Goal: Task Accomplishment & Management: Complete application form

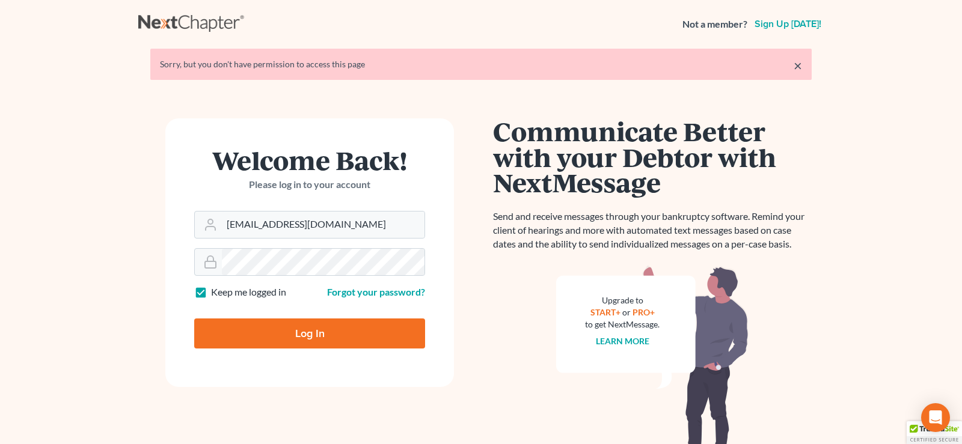
click at [304, 332] on input "Log In" at bounding box center [309, 334] width 231 height 30
type input "Thinking..."
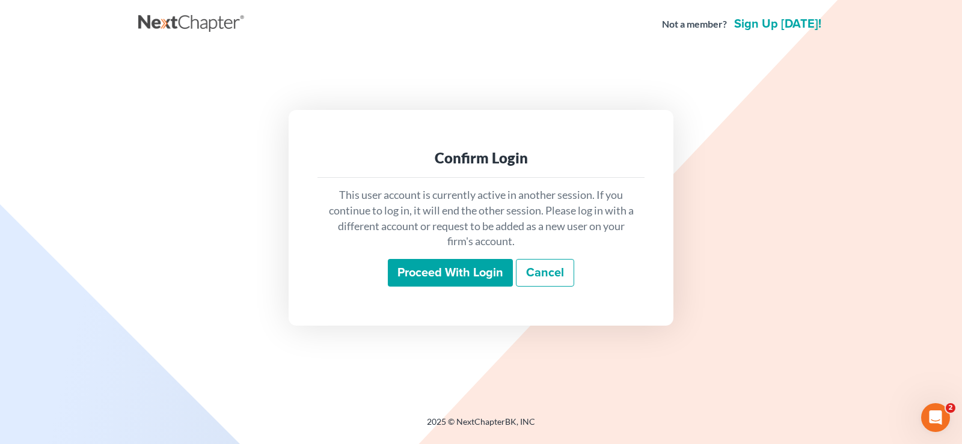
click at [447, 271] on input "Proceed with login" at bounding box center [450, 273] width 125 height 28
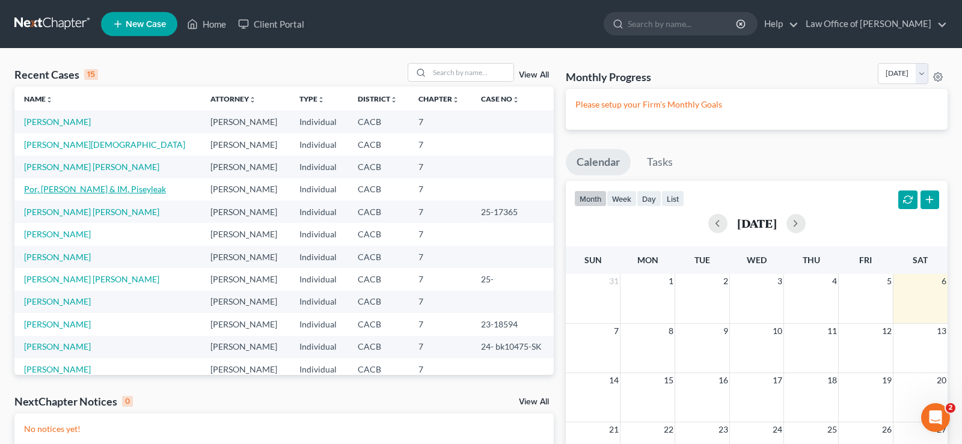
click at [50, 189] on link "Por, [PERSON_NAME] & IM, Piseyleak" at bounding box center [95, 189] width 142 height 10
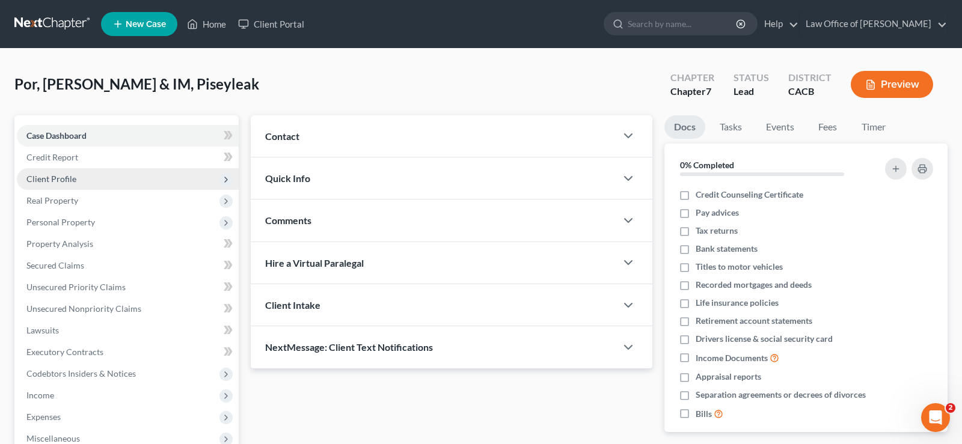
click at [73, 175] on span "Client Profile" at bounding box center [51, 179] width 50 height 10
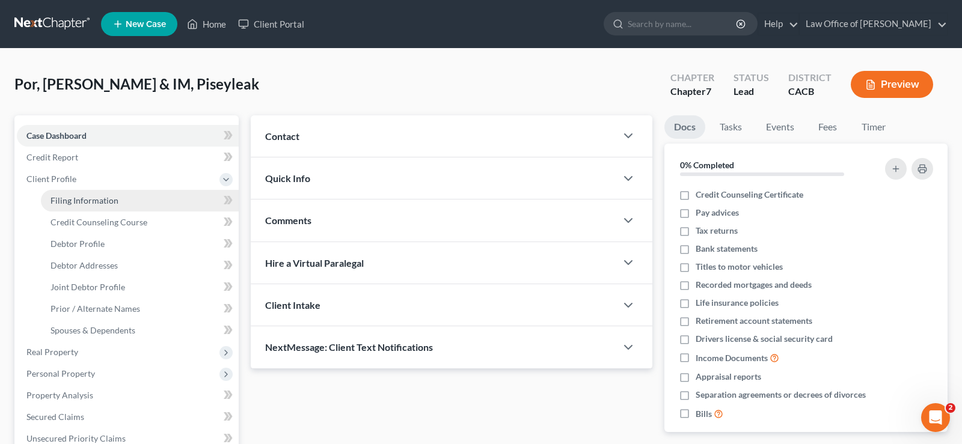
click at [113, 198] on span "Filing Information" at bounding box center [84, 200] width 68 height 10
select select "1"
select select "0"
select select "4"
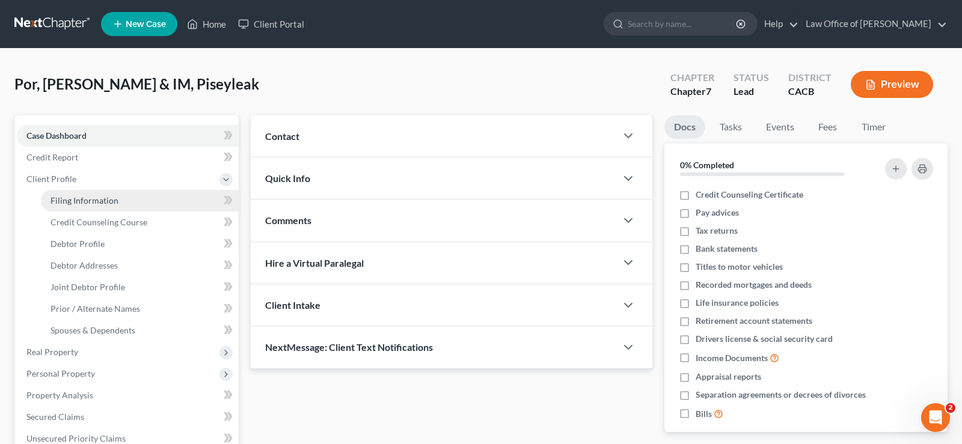
select select "0"
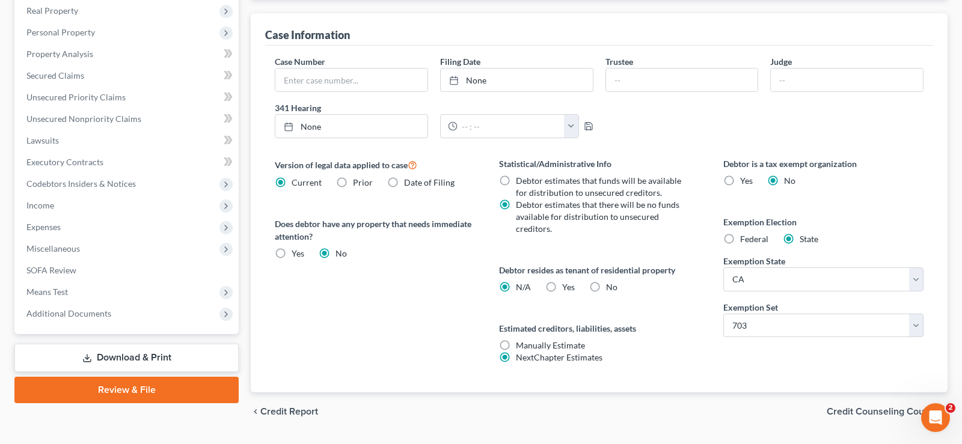
scroll to position [373, 0]
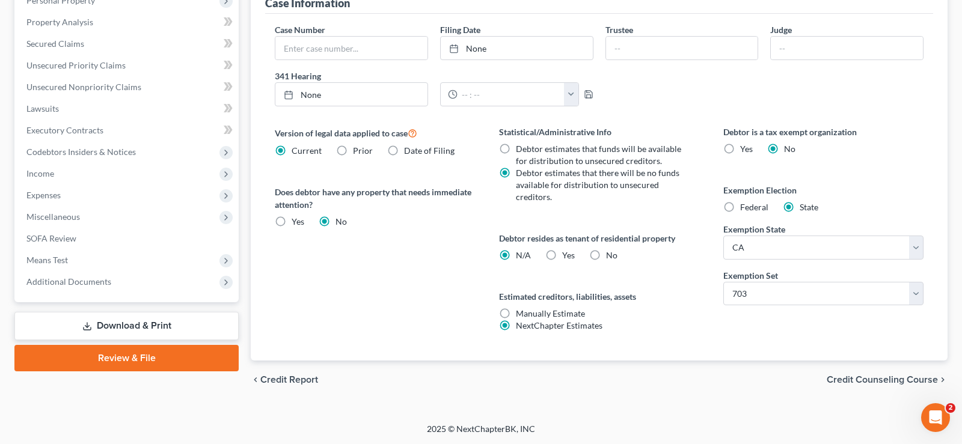
click at [906, 382] on span "Credit Counseling Course" at bounding box center [881, 380] width 111 height 10
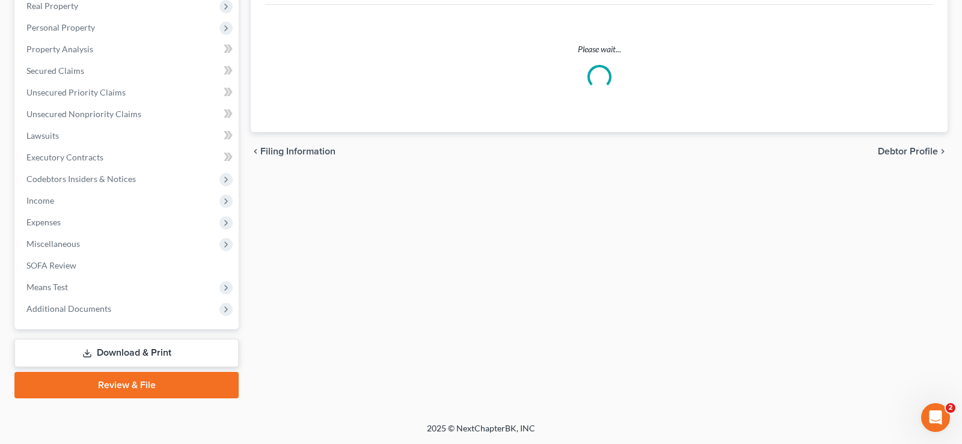
scroll to position [345, 0]
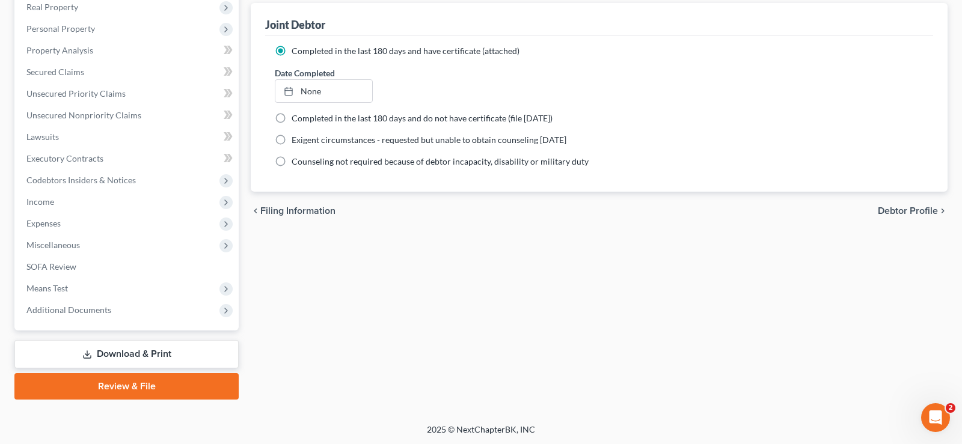
click at [899, 209] on span "Debtor Profile" at bounding box center [908, 211] width 60 height 10
select select "1"
select select "3"
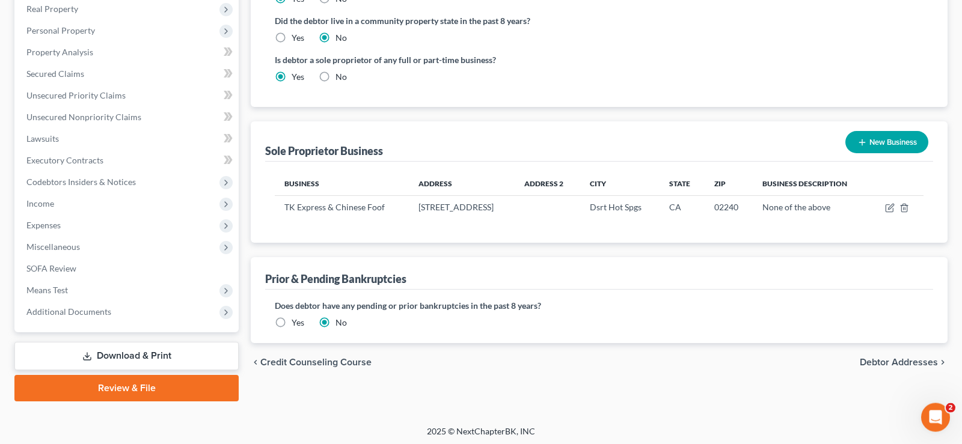
scroll to position [345, 0]
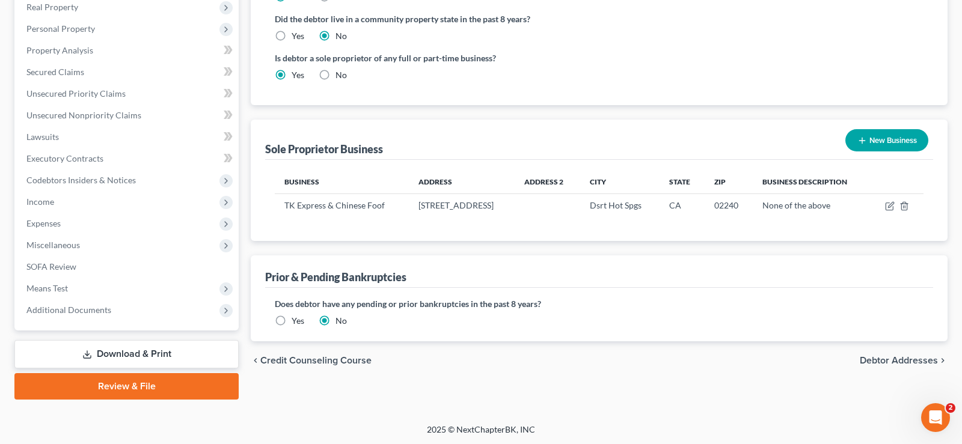
click at [904, 358] on span "Debtor Addresses" at bounding box center [899, 361] width 78 height 10
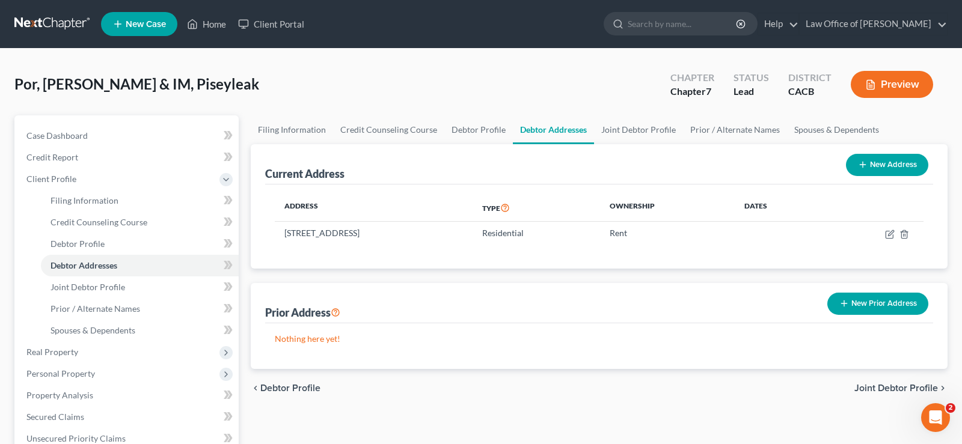
click at [890, 389] on span "Joint Debtor Profile" at bounding box center [896, 388] width 84 height 10
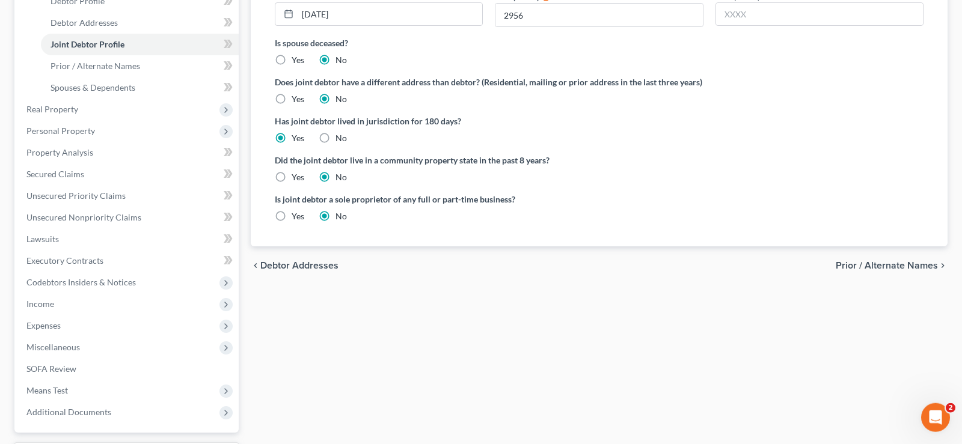
scroll to position [245, 0]
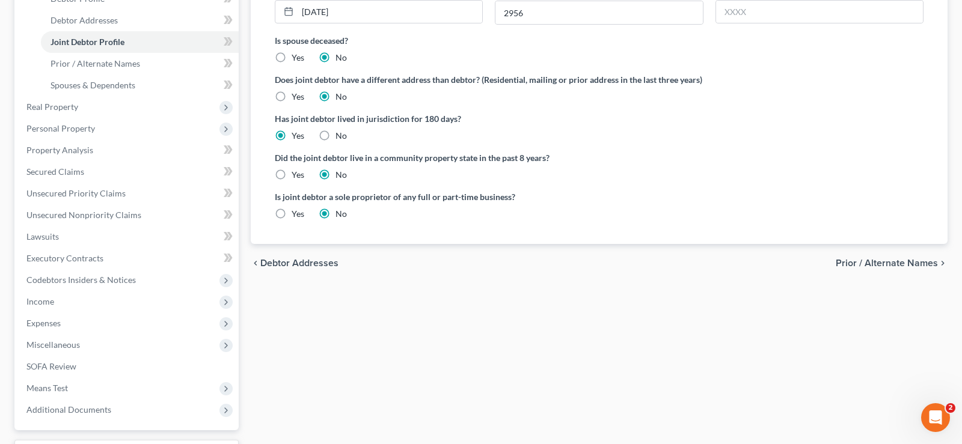
click at [893, 264] on span "Prior / Alternate Names" at bounding box center [886, 263] width 102 height 10
